Goal: Check status: Check status

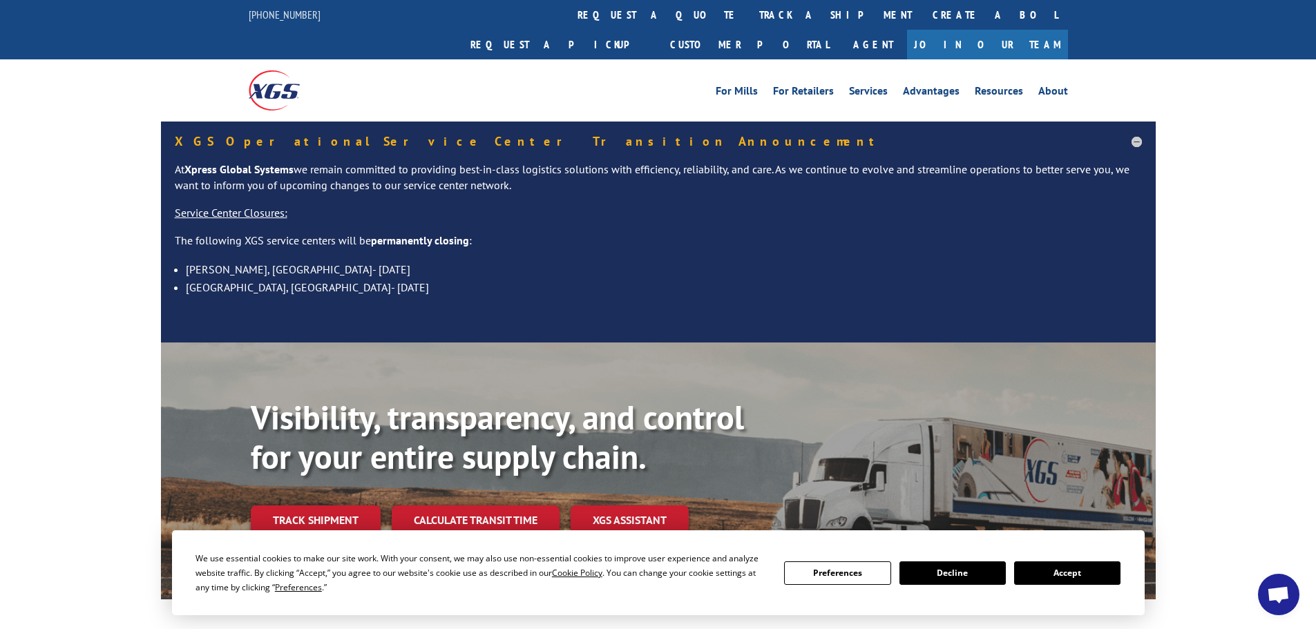
drag, startPoint x: 1100, startPoint y: 577, endPoint x: 834, endPoint y: 377, distance: 333.0
click at [1099, 575] on button "Accept" at bounding box center [1067, 572] width 106 height 23
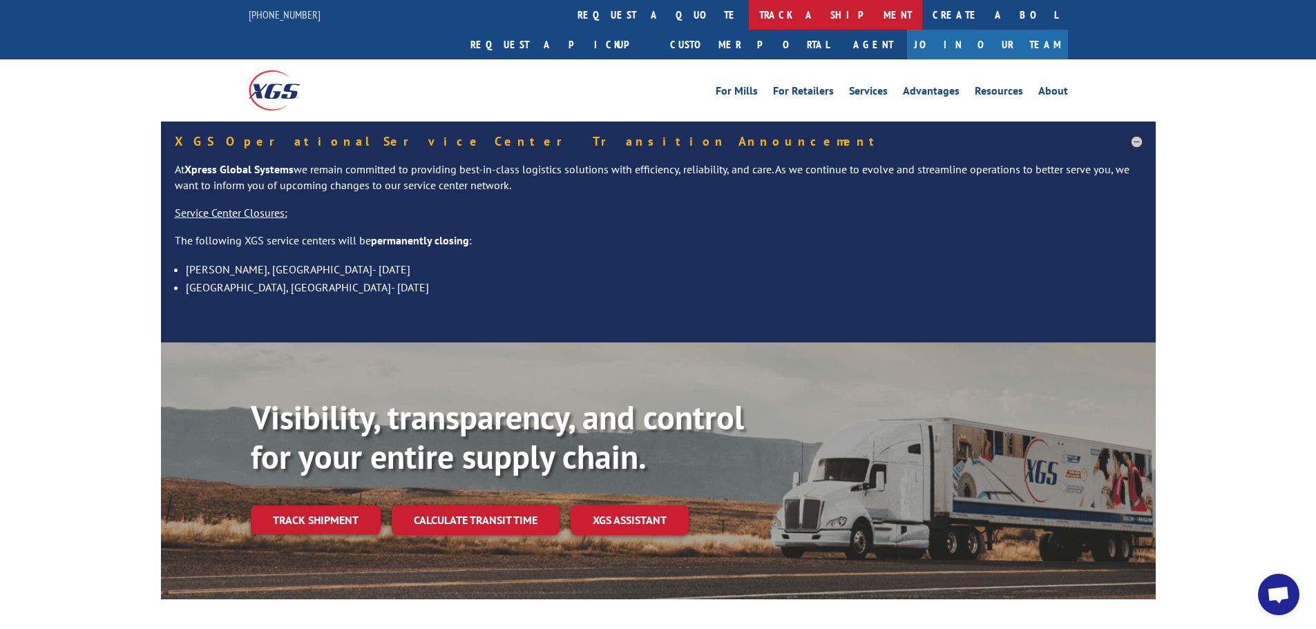
click at [749, 29] on link "track a shipment" at bounding box center [835, 15] width 173 height 30
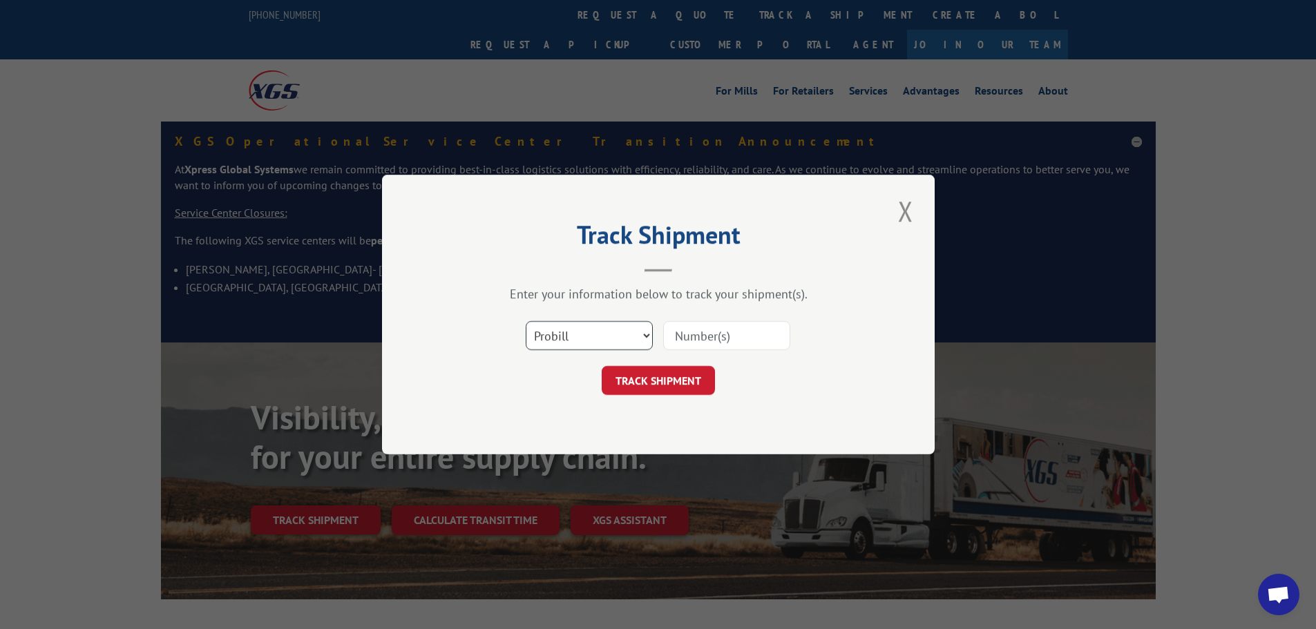
click at [595, 322] on select "Select category... Probill BOL PO" at bounding box center [589, 335] width 127 height 29
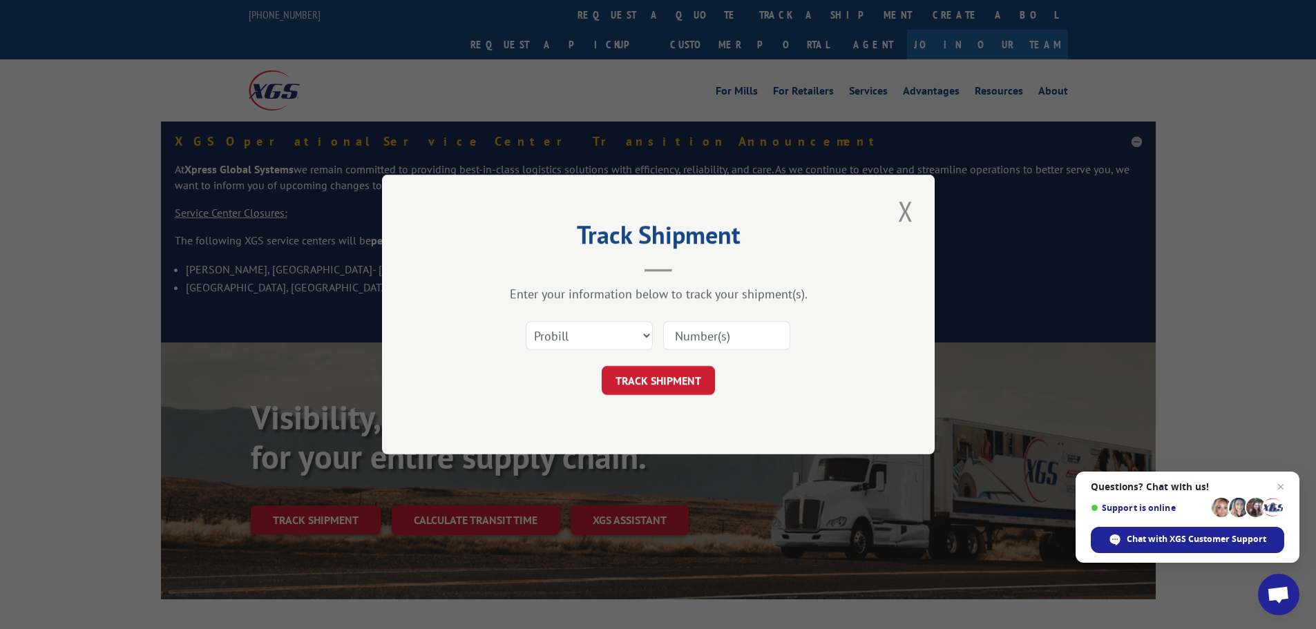
drag, startPoint x: 548, startPoint y: 437, endPoint x: 573, endPoint y: 416, distance: 32.4
click at [548, 437] on div "Track Shipment Enter your information below to track your shipment(s). Select c…" at bounding box center [658, 315] width 552 height 280
click at [711, 343] on input at bounding box center [726, 335] width 127 height 29
paste input "10528323"
type input "10528323"
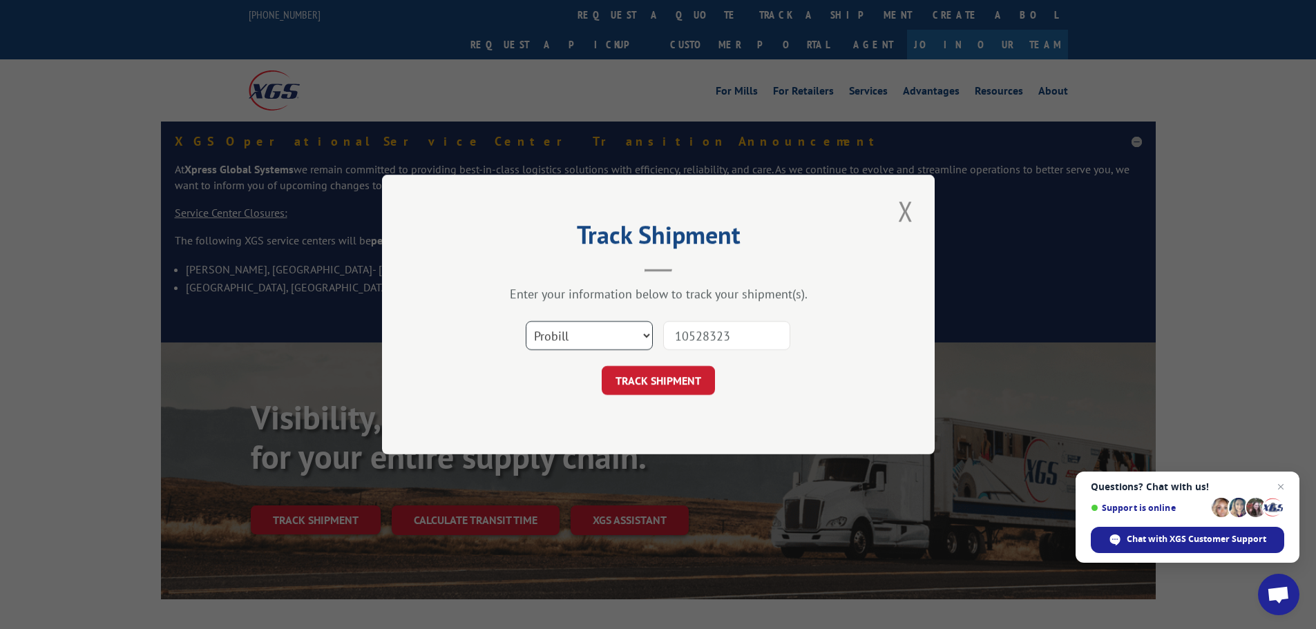
click at [586, 344] on select "Select category... Probill BOL PO" at bounding box center [589, 335] width 127 height 29
select select "po"
click at [526, 321] on select "Select category... Probill BOL PO" at bounding box center [589, 335] width 127 height 29
click at [663, 373] on button "TRACK SHIPMENT" at bounding box center [658, 380] width 113 height 29
